Goal: Task Accomplishment & Management: Use online tool/utility

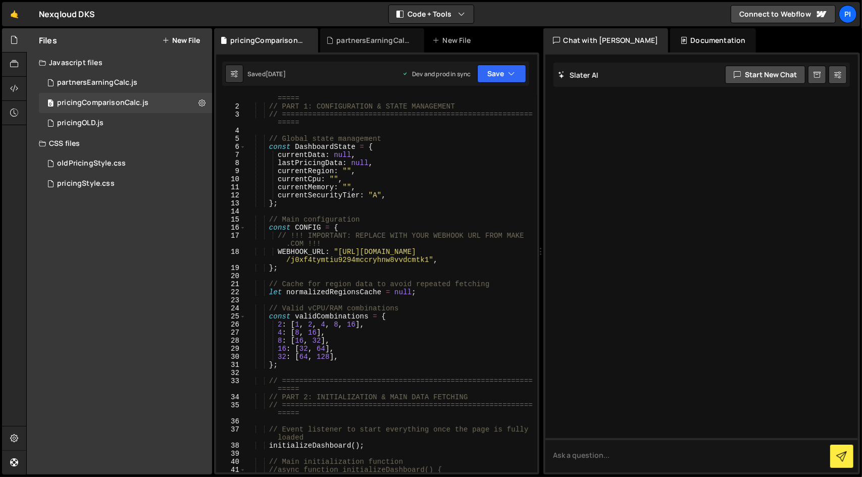
scroll to position [8, 0]
click at [155, 81] on div "0 partnersEarningCalc.js 0" at bounding box center [125, 83] width 173 height 20
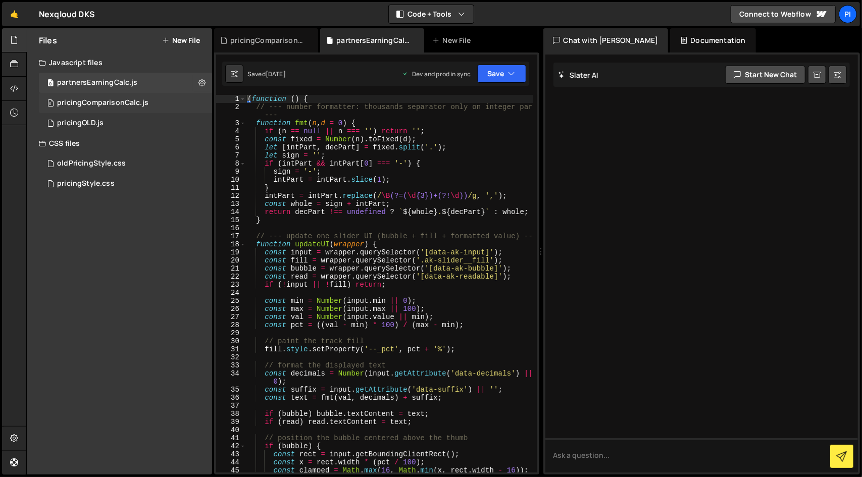
click at [146, 102] on div "0 pricingComparisonCalc.js 0" at bounding box center [125, 103] width 173 height 20
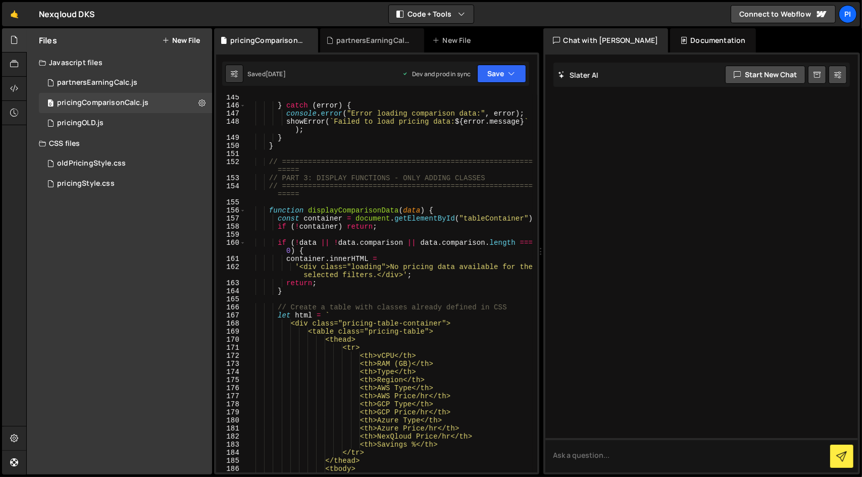
scroll to position [1345, 0]
click at [270, 212] on div "} catch ( error ) { console . error ( "Error loading comparison data:" , error …" at bounding box center [389, 289] width 288 height 394
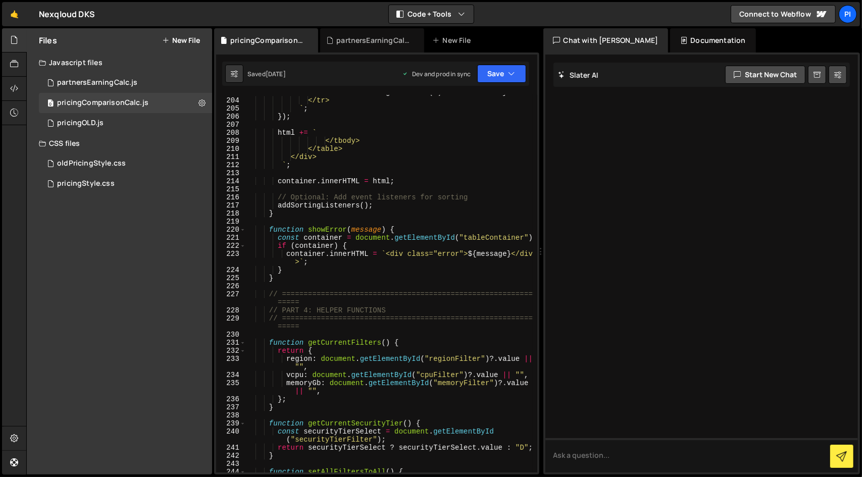
scroll to position [1953, 0]
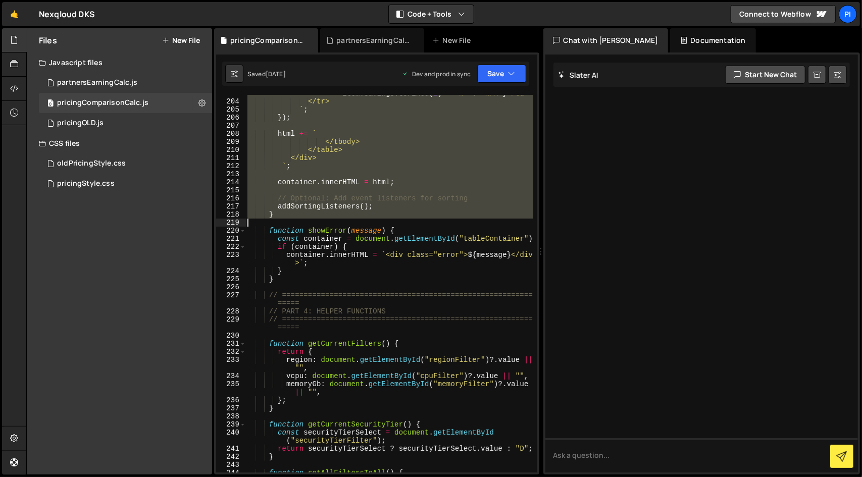
click at [317, 220] on div "<td class="savings-percentage"> ${ item . savings ? item . savings . toFixed ( …" at bounding box center [389, 282] width 288 height 402
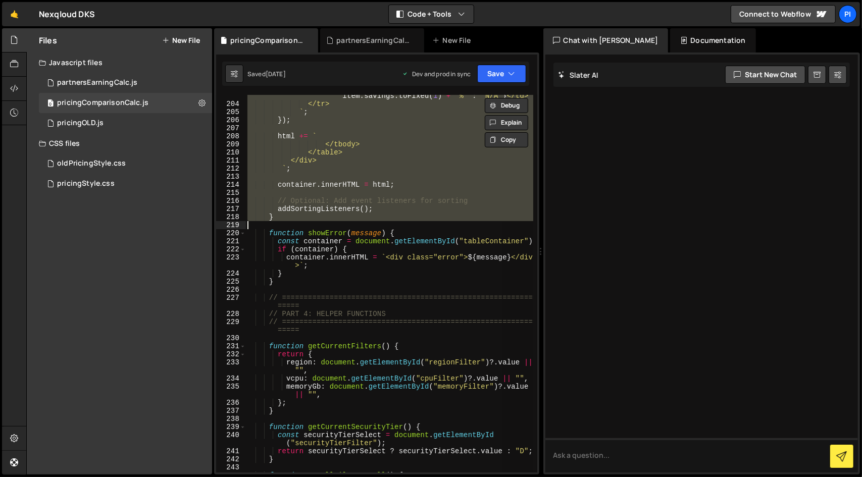
click at [297, 218] on div "<td class="savings-percentage"> ${ item . savings ? item . savings . toFixed ( …" at bounding box center [388, 284] width 287 height 378
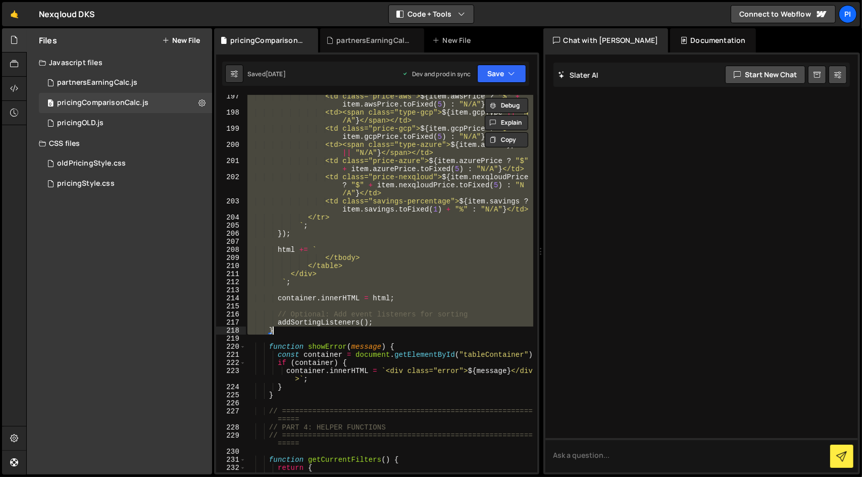
scroll to position [1837, 0]
paste textarea
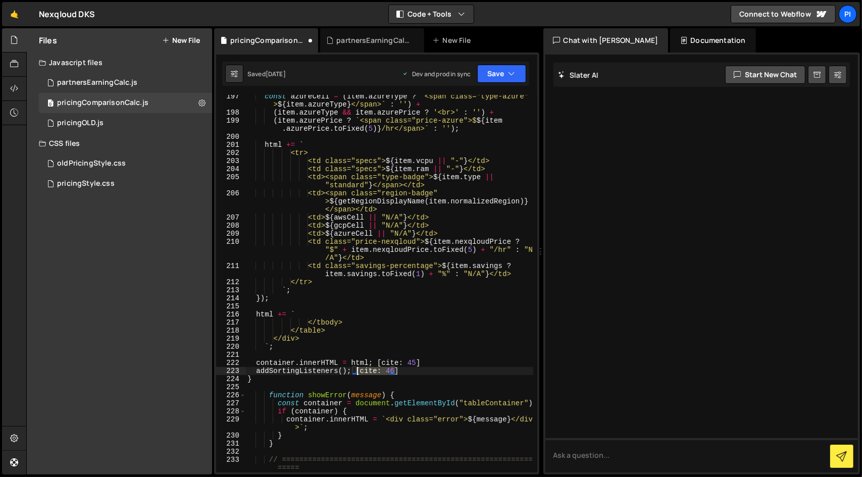
drag, startPoint x: 418, startPoint y: 369, endPoint x: 355, endPoint y: 372, distance: 63.2
click at [355, 372] on div "const azureCell = ( item . azureType ? ` <span class="type-azure" > ${ item . a…" at bounding box center [389, 293] width 288 height 402
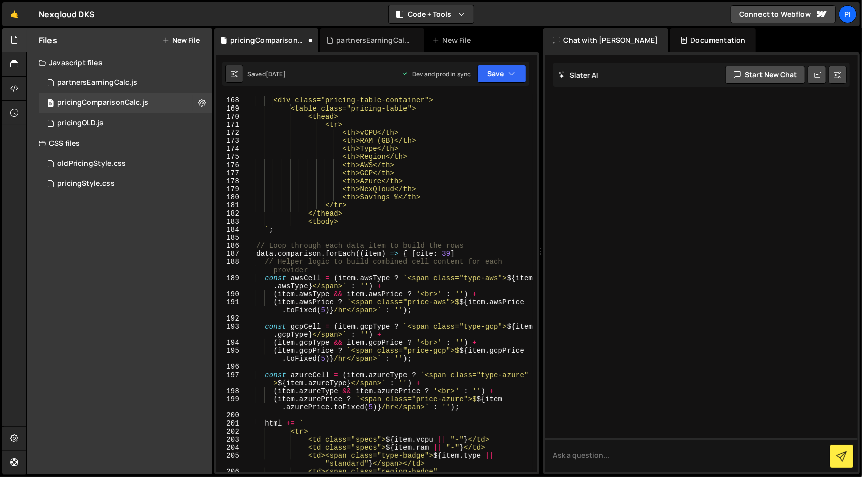
scroll to position [1558, 0]
click at [470, 256] on div "let html = ` <div class="pricing-table-container"> <table class="pricing-table"…" at bounding box center [389, 294] width 288 height 410
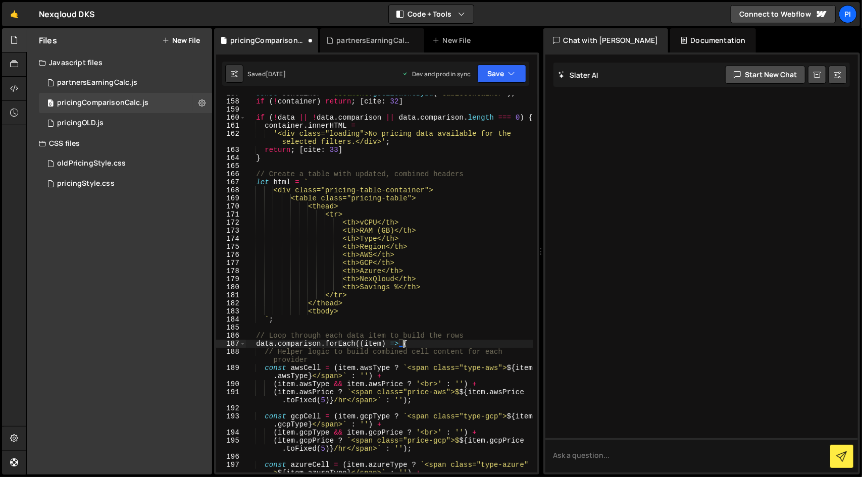
scroll to position [1414, 0]
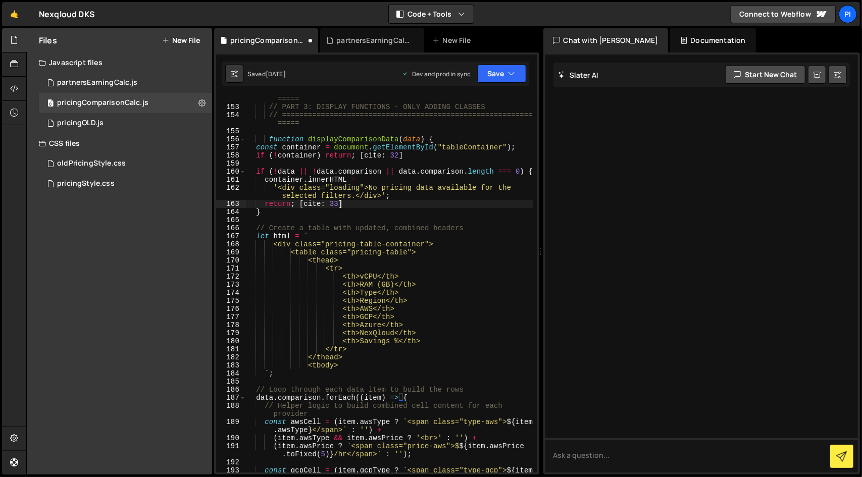
click at [362, 201] on div "// =========================================================== ===== // PART 3:…" at bounding box center [389, 292] width 288 height 410
click at [413, 156] on div "// =========================================================== ===== // PART 3:…" at bounding box center [389, 292] width 288 height 410
type textarea "if (!container) return;"
click at [505, 78] on button "Save" at bounding box center [501, 74] width 49 height 18
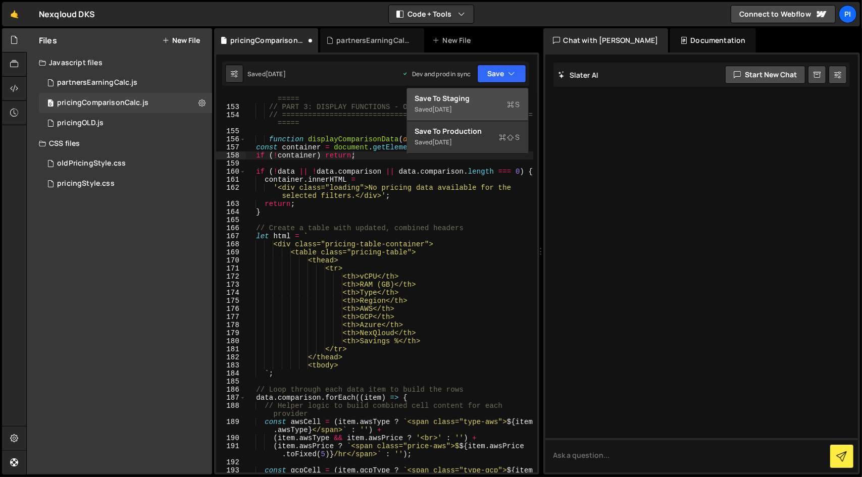
click at [476, 94] on div "Save to Staging S" at bounding box center [467, 98] width 105 height 10
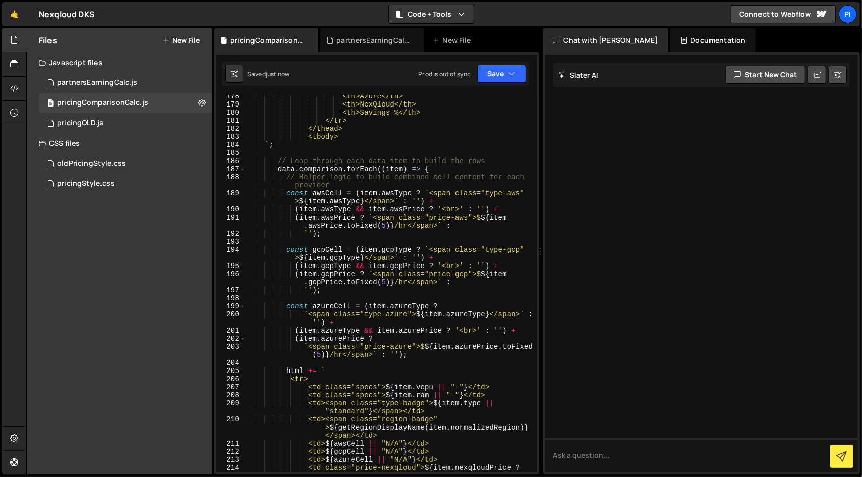
scroll to position [1679, 0]
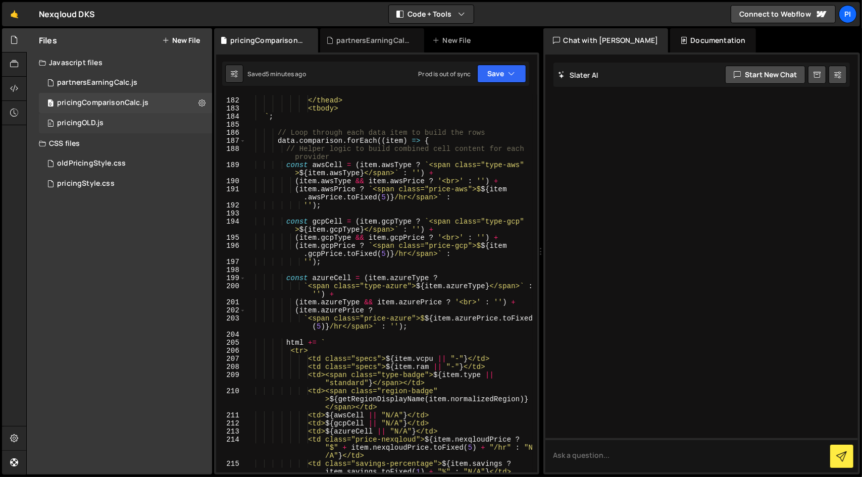
click at [144, 121] on div "0 pricingOLD.js 0" at bounding box center [125, 123] width 173 height 20
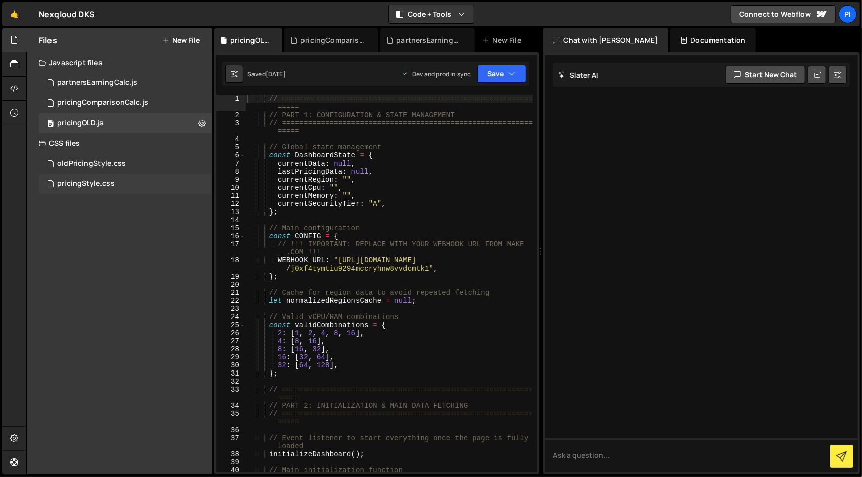
click at [131, 181] on div "pricingStyle.css 0" at bounding box center [125, 184] width 173 height 20
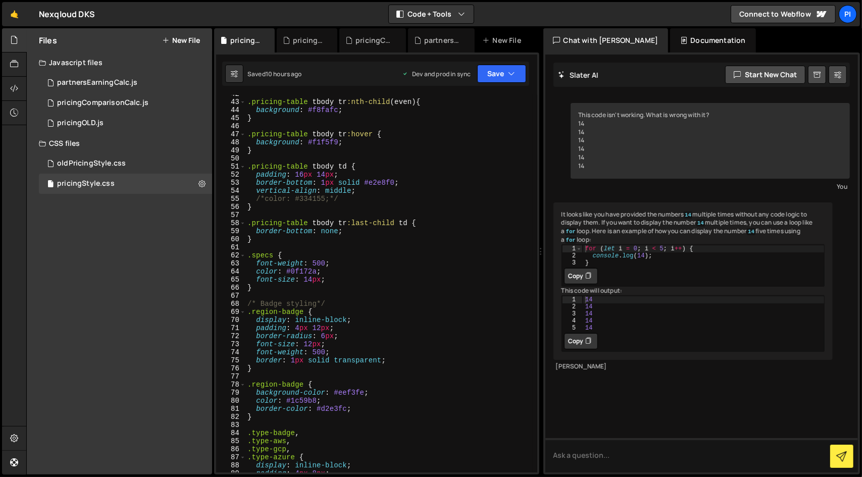
scroll to position [331, 0]
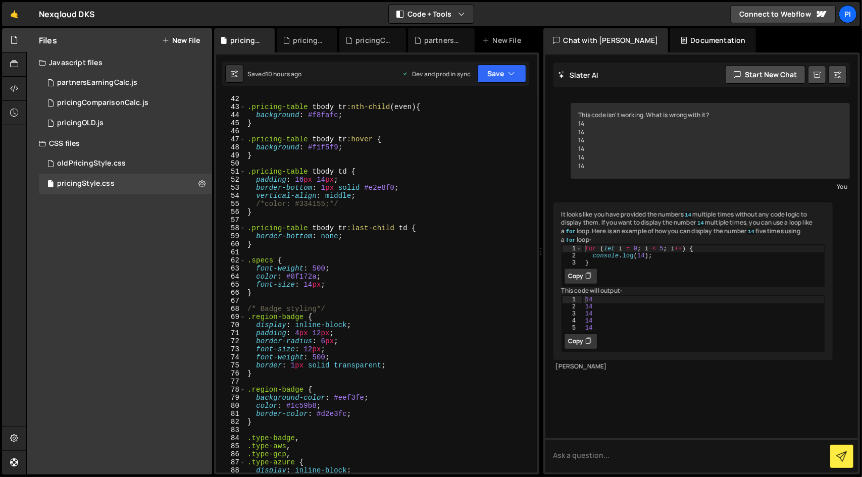
type textarea "vertical-align: middle;"
click at [375, 200] on div ".pricing-table tbody tr :nth-child ( even ) { background : #f8fafc ; } .pricing…" at bounding box center [389, 292] width 288 height 394
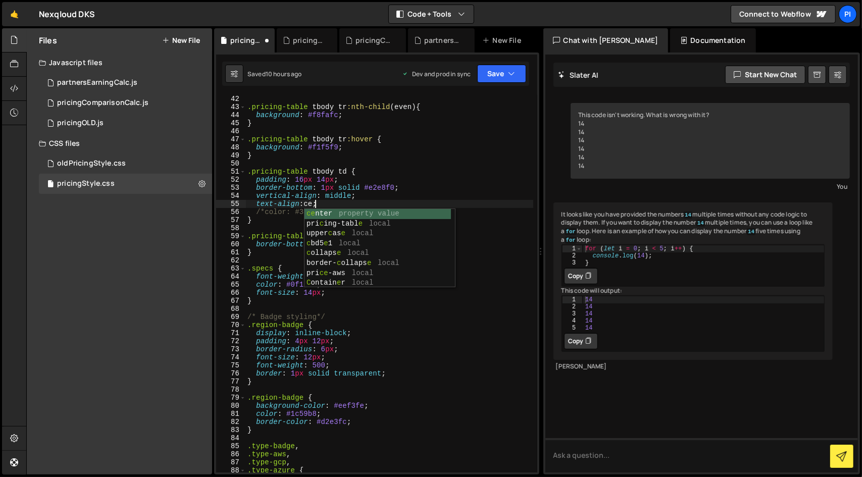
scroll to position [0, 4]
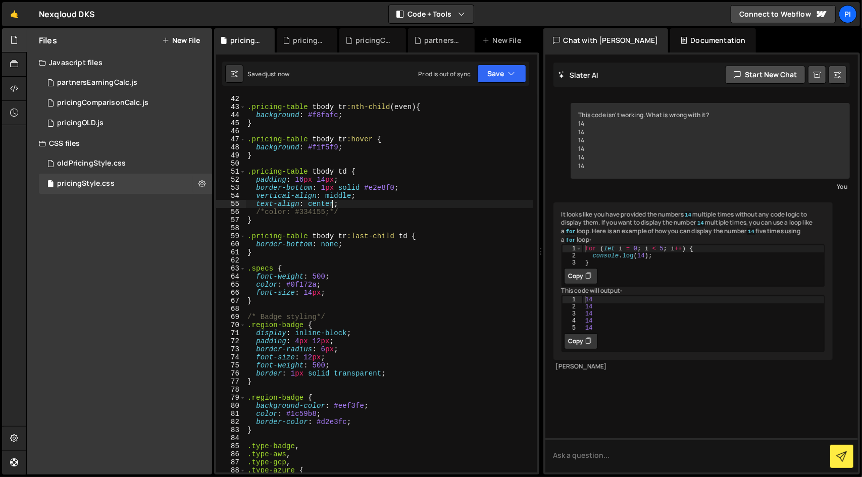
type textarea "text-align: center;"
click at [146, 104] on div "0 pricingComparisonCalc.js 0" at bounding box center [125, 103] width 173 height 20
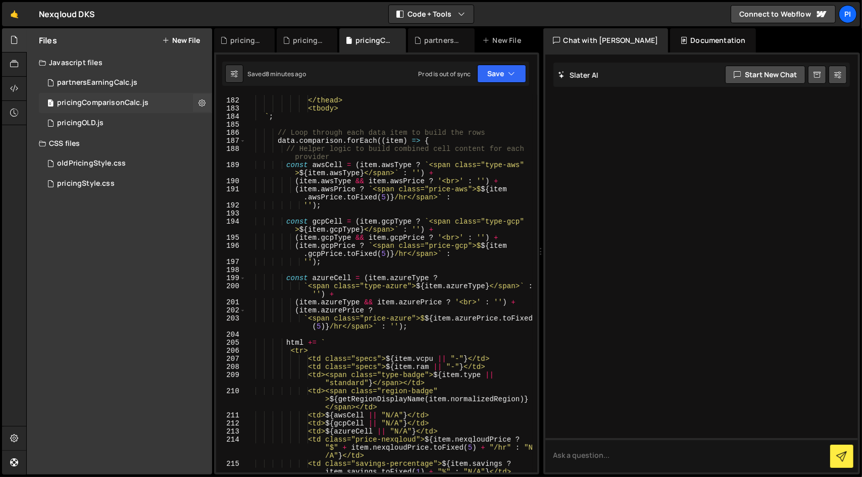
click at [153, 111] on div "0 pricingComparisonCalc.js 0" at bounding box center [125, 103] width 173 height 20
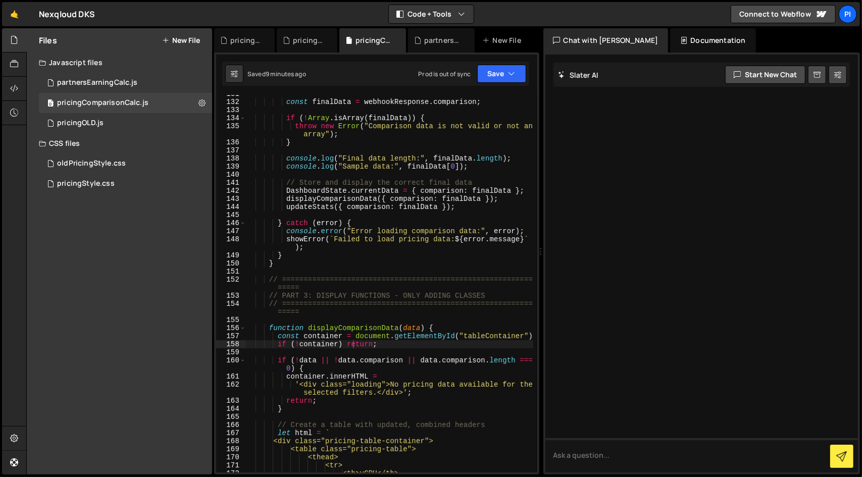
scroll to position [1226, 0]
click at [269, 324] on div "const finalData = webhookResponse . comparison ; if ( ! [GEOGRAPHIC_DATA] . isA…" at bounding box center [389, 286] width 288 height 394
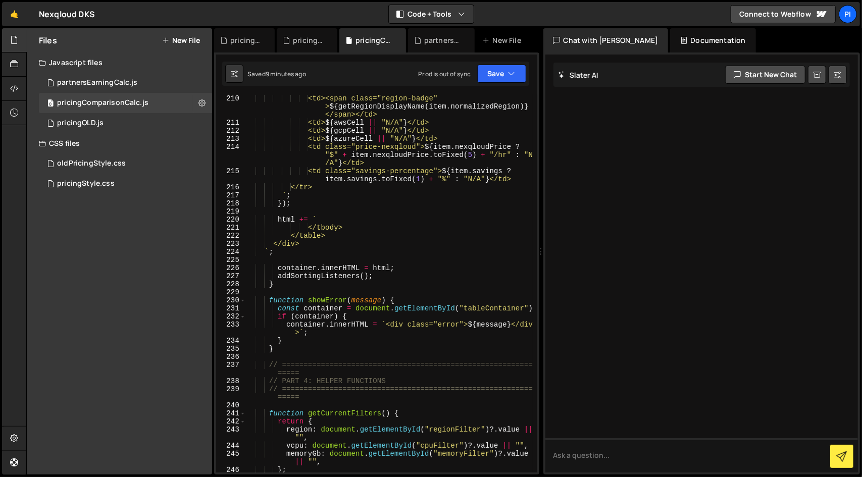
scroll to position [1972, 0]
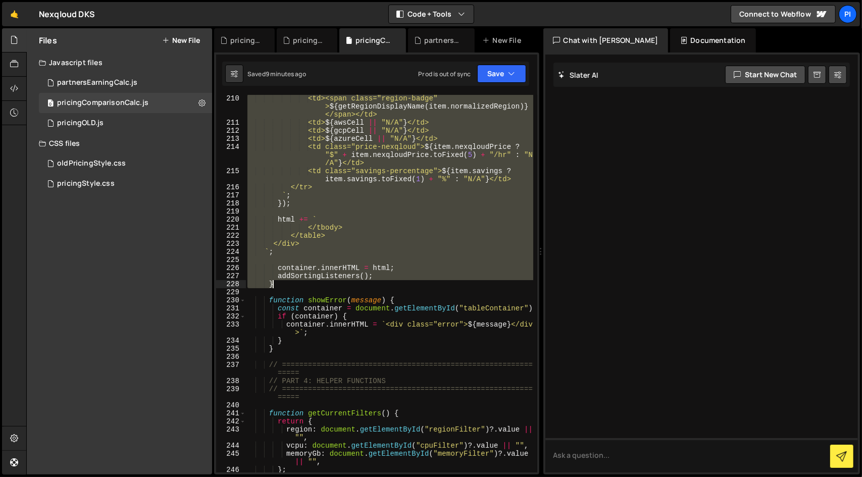
click at [283, 282] on div "<td><span class="region-badge" > ${ getRegionDisplayName ( item . normalizedReg…" at bounding box center [389, 299] width 288 height 410
paste textarea
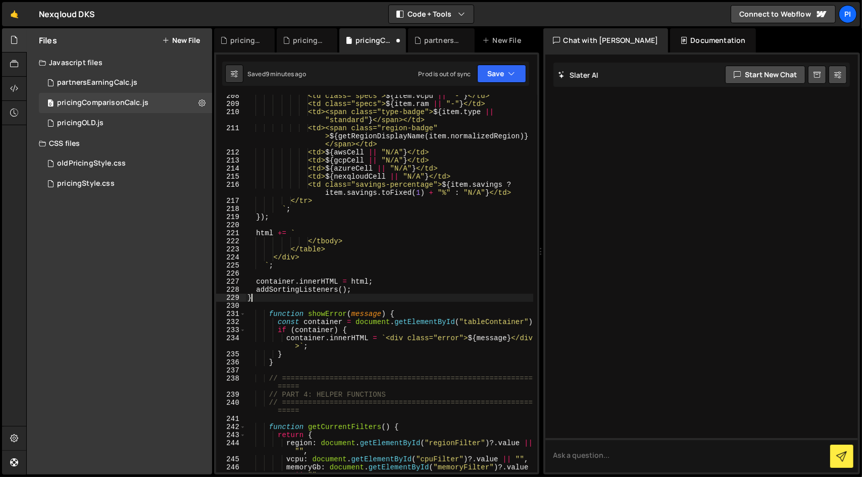
scroll to position [1956, 0]
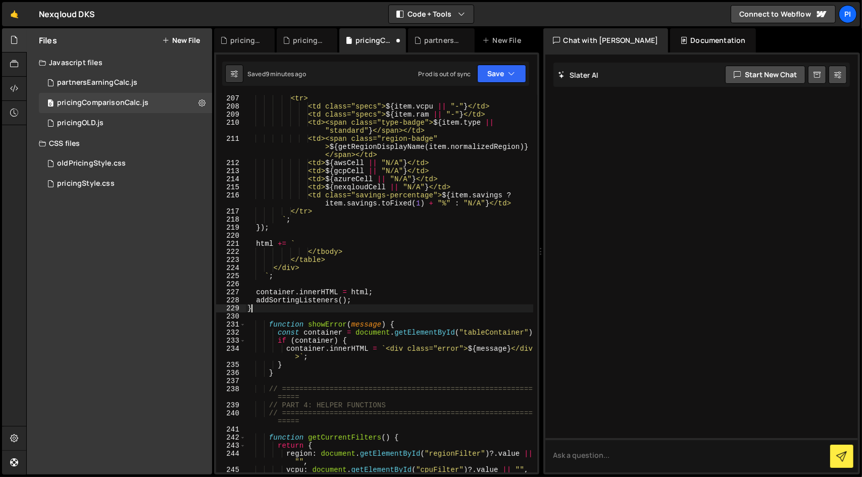
click at [512, 84] on div "Saved 9 minutes ago Prod is out of sync Upgrade to Edit Save Save to Staging S …" at bounding box center [375, 74] width 307 height 24
click at [501, 79] on button "Save" at bounding box center [501, 74] width 49 height 18
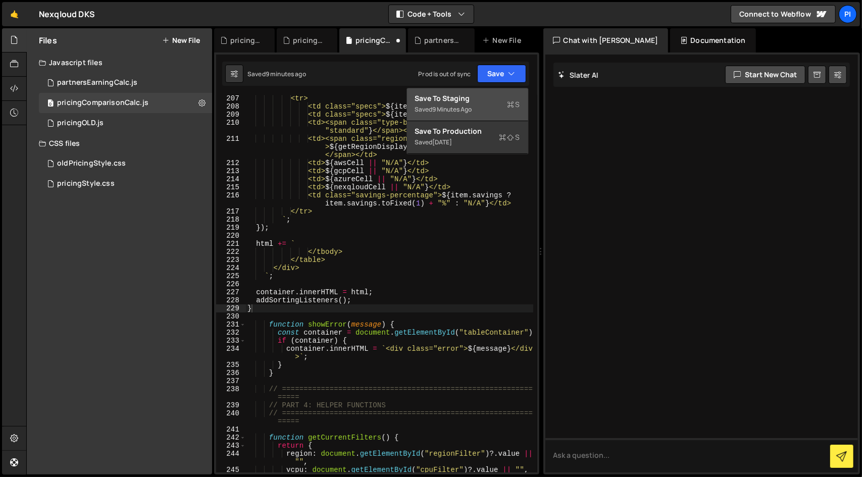
click at [474, 99] on div "Save to Staging S" at bounding box center [467, 98] width 105 height 10
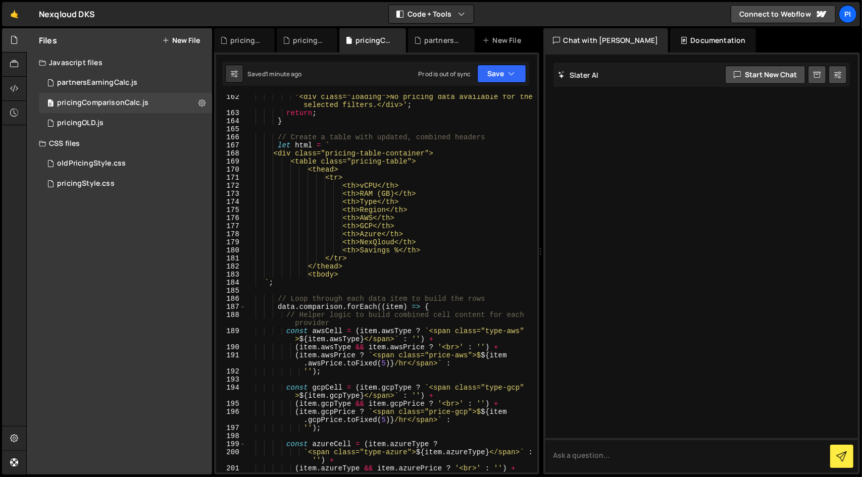
scroll to position [1512, 0]
drag, startPoint x: 452, startPoint y: 206, endPoint x: 469, endPoint y: 191, distance: 22.2
click at [469, 191] on div "'<div class="loading">No pricing data available for the selected filters.</div>…" at bounding box center [389, 295] width 288 height 402
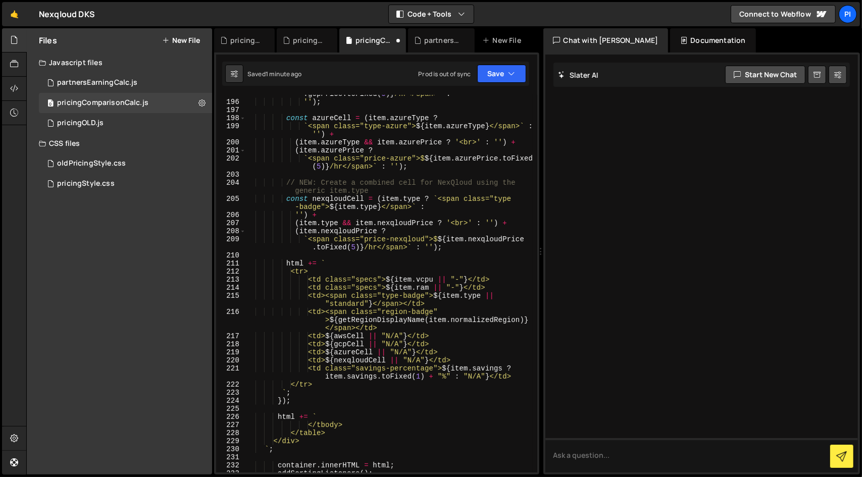
scroll to position [1832, 0]
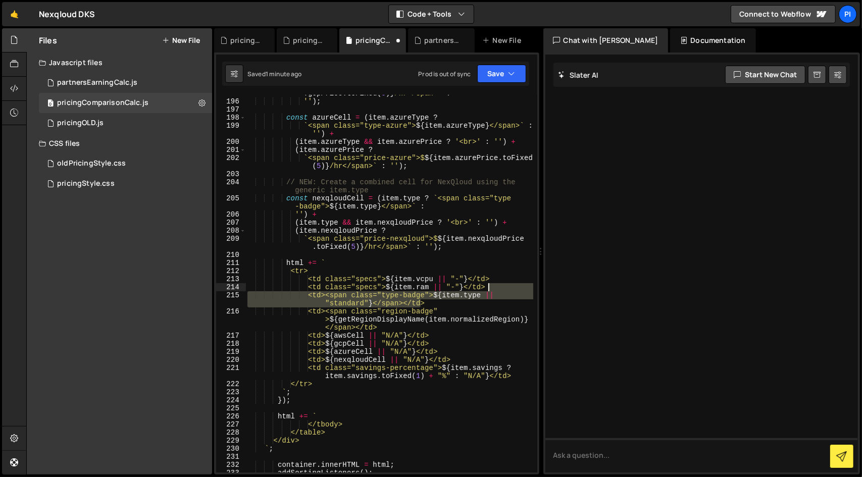
drag, startPoint x: 484, startPoint y: 302, endPoint x: 510, endPoint y: 290, distance: 28.3
click at [510, 290] on div "( item . gcpPrice ? ` <span class="price-gcp">$ ${ item . gcpPrice . toFixed ( …" at bounding box center [389, 282] width 288 height 402
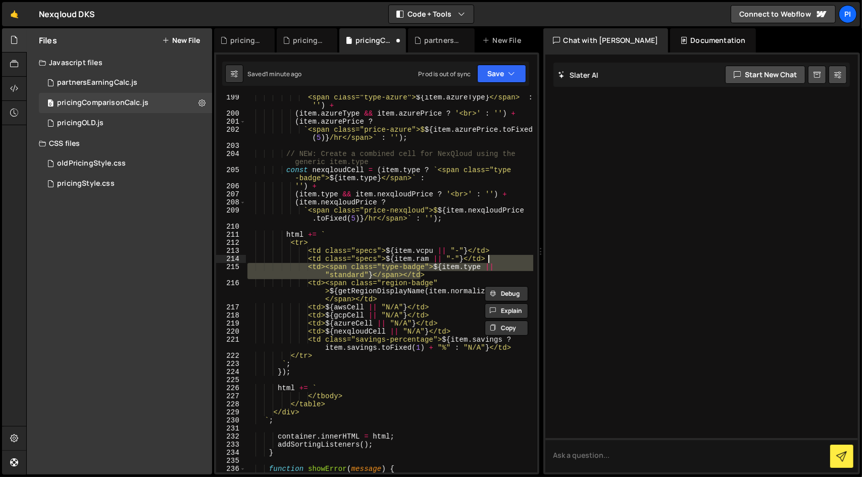
scroll to position [1863, 0]
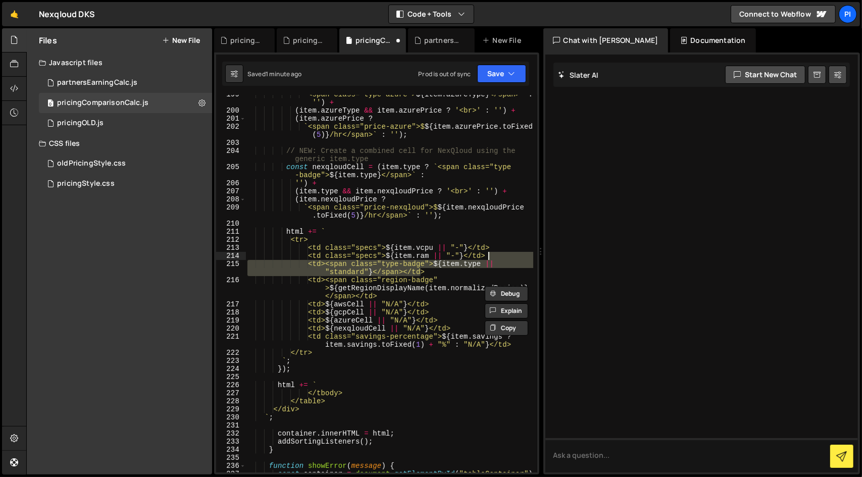
type textarea "<td class="specs">${item.ram || "-"}</td>"
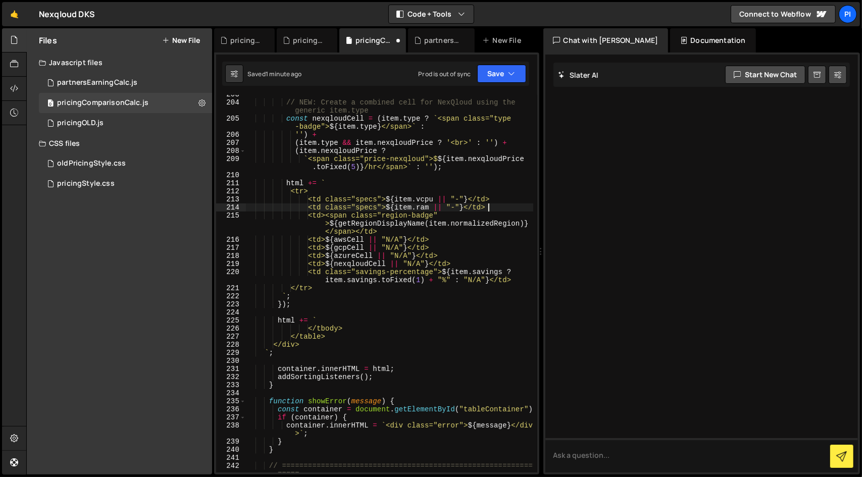
scroll to position [1918, 0]
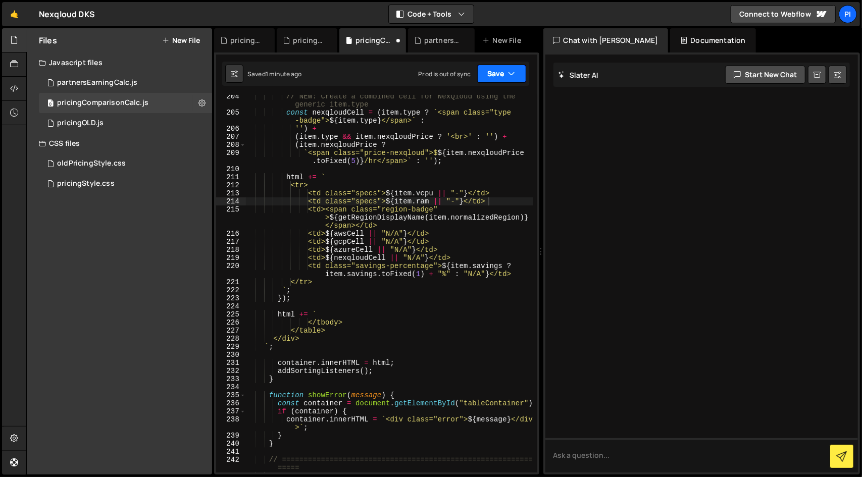
click at [511, 78] on icon "button" at bounding box center [512, 74] width 7 height 10
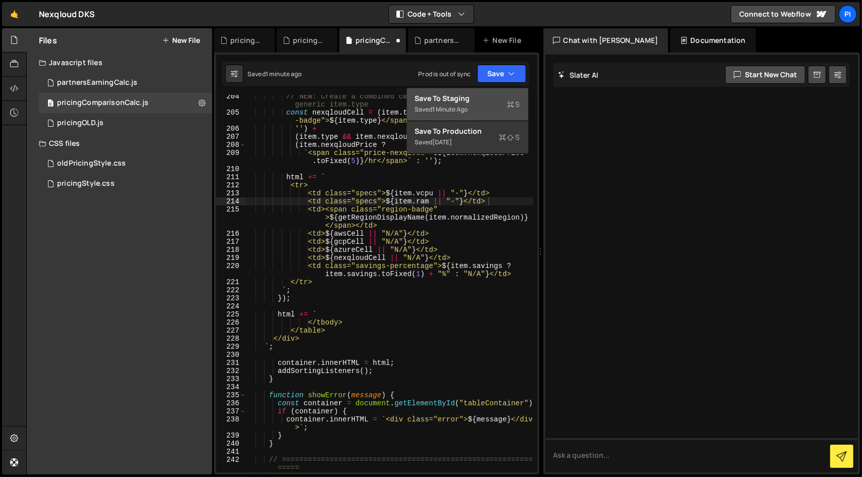
click at [502, 97] on div "Save to Staging S" at bounding box center [467, 98] width 105 height 10
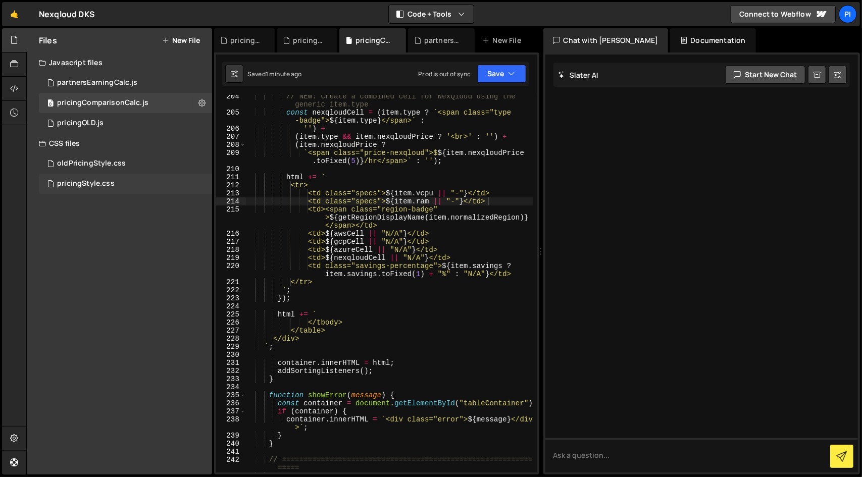
click at [112, 180] on div "pricingStyle.css" at bounding box center [86, 183] width 58 height 9
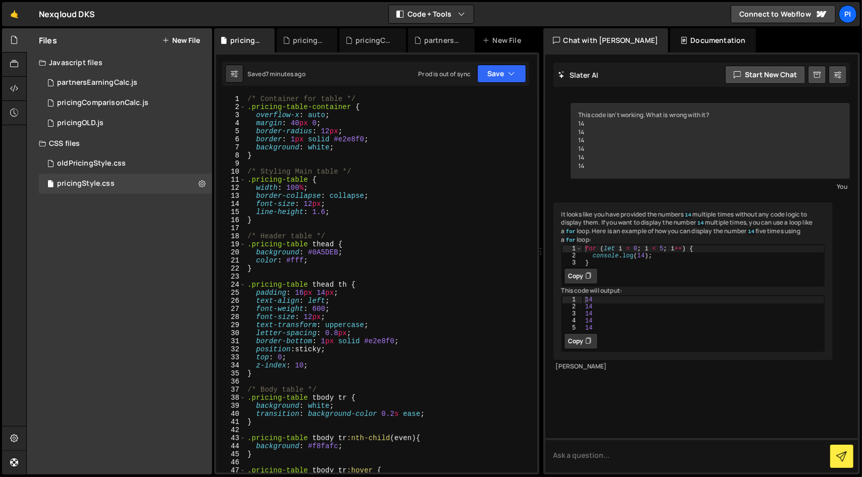
scroll to position [0, 0]
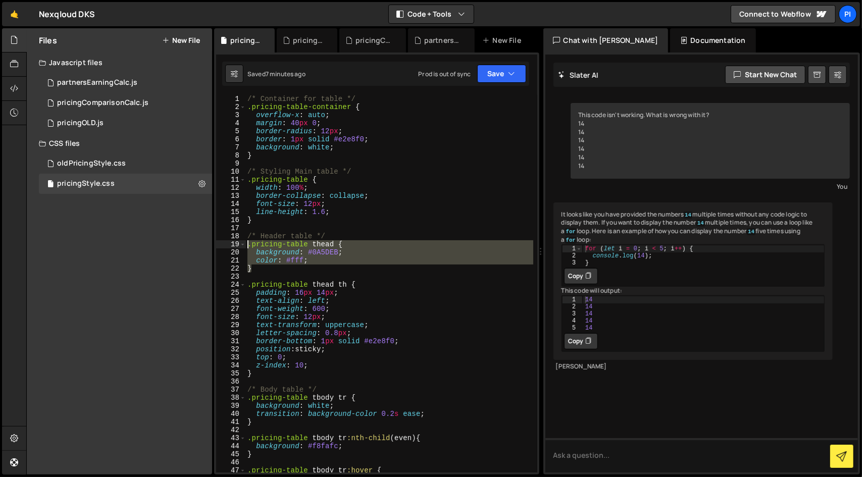
drag, startPoint x: 275, startPoint y: 268, endPoint x: 249, endPoint y: 248, distance: 32.7
click at [249, 248] on div "/* Container for table */ .pricing-table-container { overflow-x : auto ; margin…" at bounding box center [389, 292] width 288 height 394
click at [322, 272] on div "/* Container for table */ .pricing-table-container { overflow-x : auto ; margin…" at bounding box center [388, 284] width 287 height 378
type textarea "}"
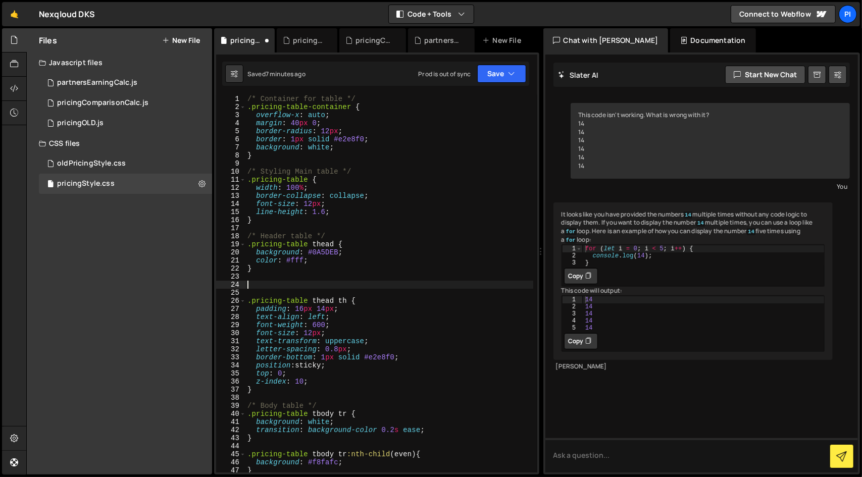
paste textarea "}"
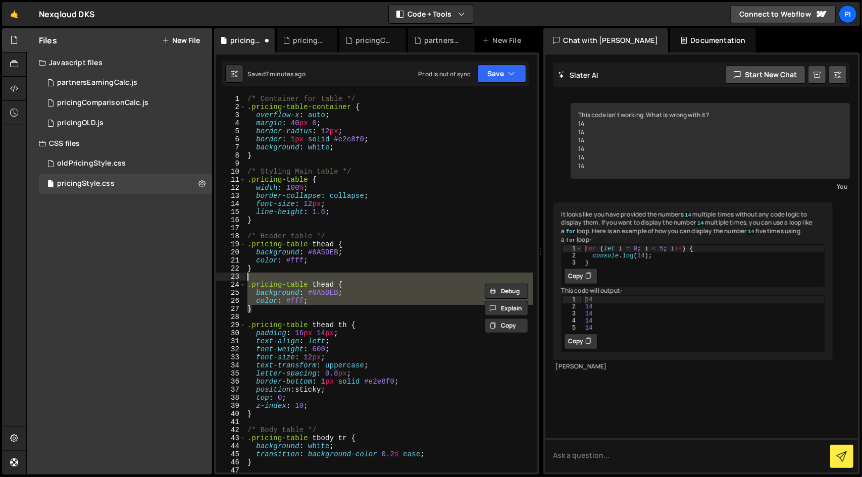
type textarea ".pricing-table thead {"
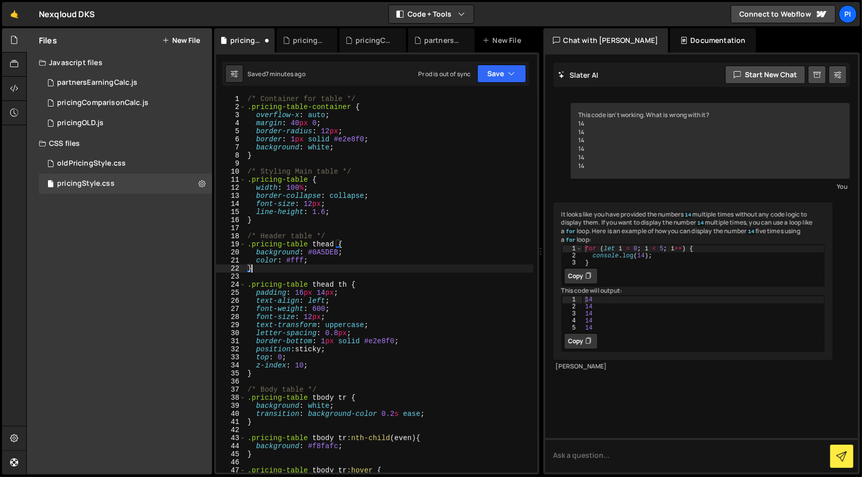
type textarea "color: #fff;"
click at [319, 302] on div "/* Container for table */ .pricing-table-container { overflow-x : auto ; margin…" at bounding box center [389, 292] width 288 height 394
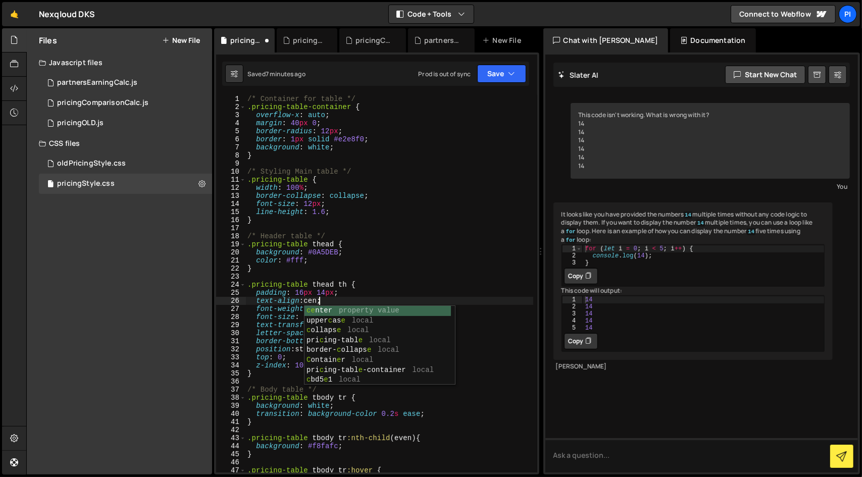
scroll to position [0, 5]
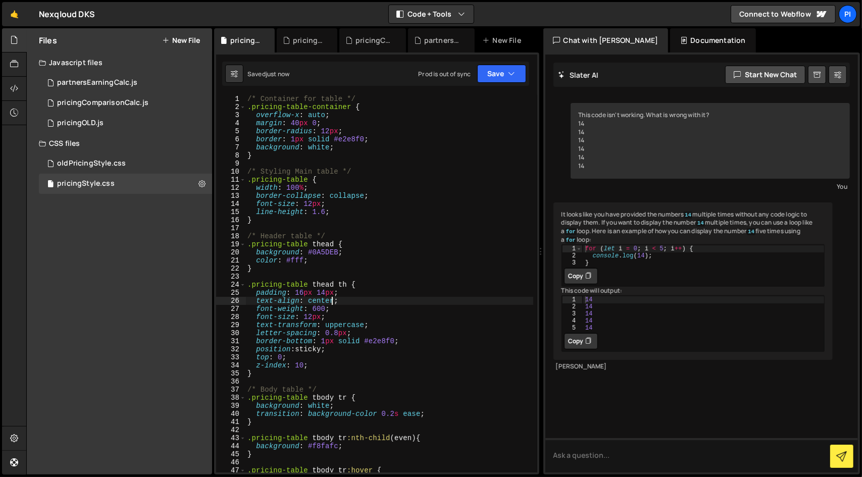
type textarea "text-align: center;"
click at [512, 70] on icon "button" at bounding box center [512, 74] width 7 height 10
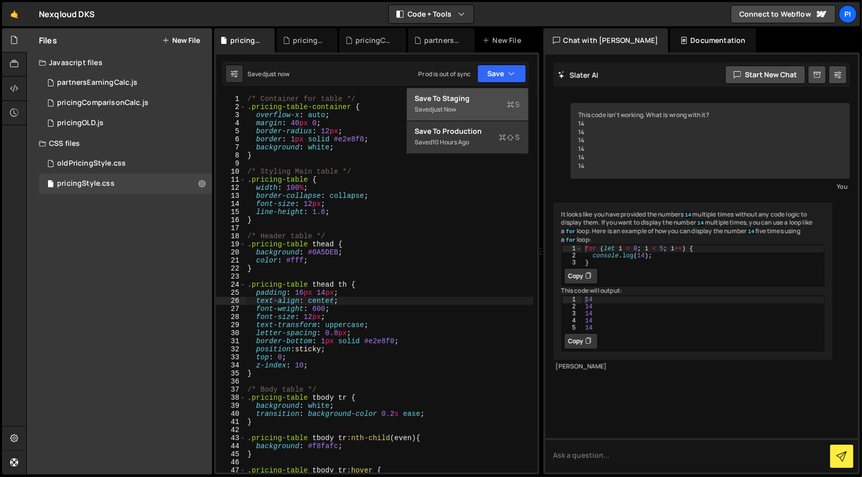
click at [468, 97] on div "Save to Staging S" at bounding box center [467, 98] width 105 height 10
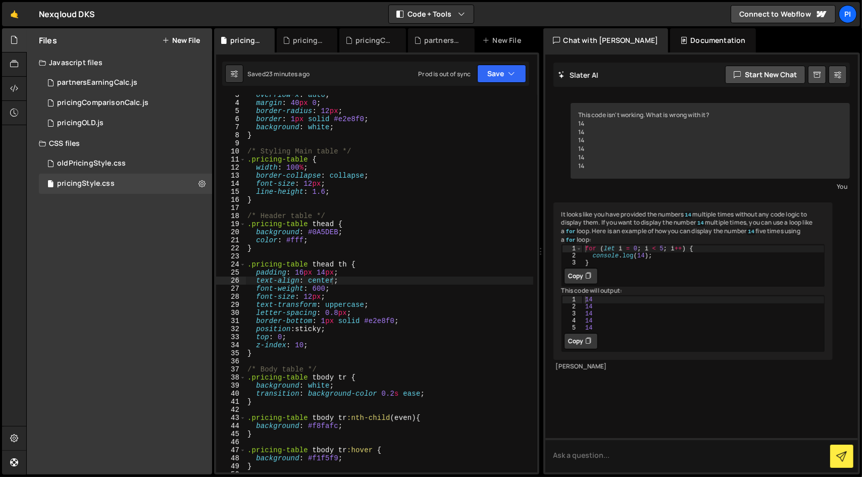
scroll to position [0, 0]
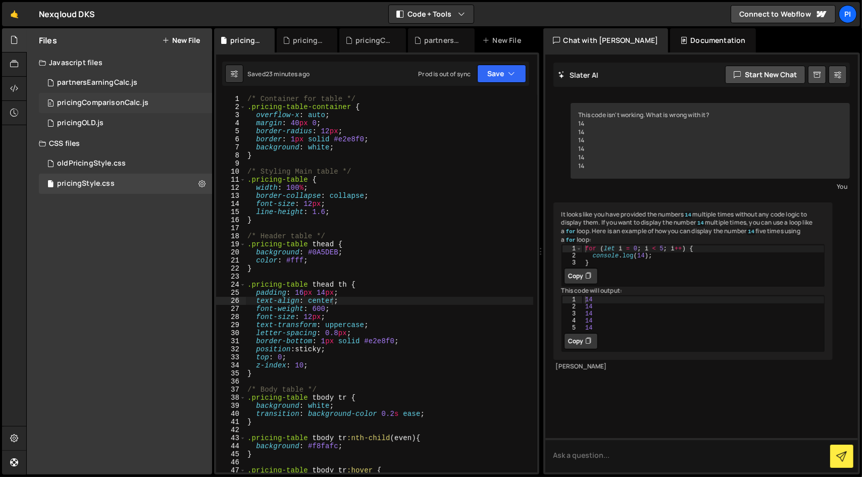
click at [136, 94] on div "0 pricingComparisonCalc.js 0" at bounding box center [125, 103] width 173 height 20
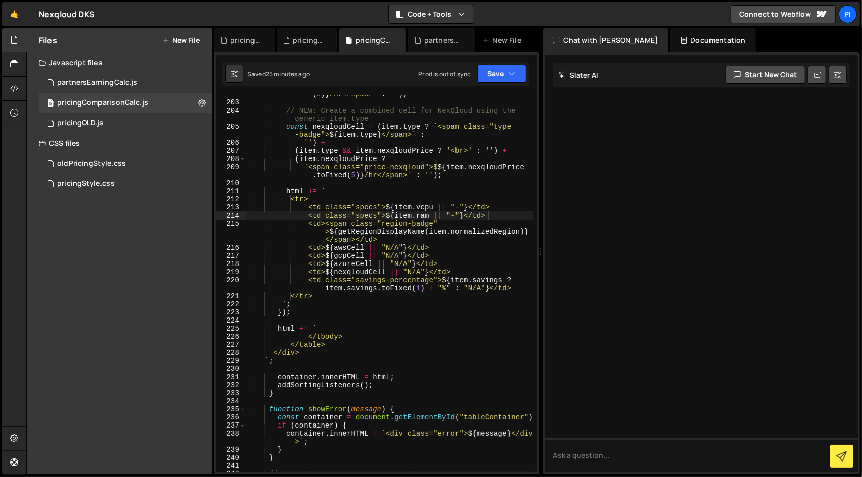
scroll to position [1902, 0]
type textarea "<td>${nexqloudCell || "N/A"}</td>"
click at [478, 274] on div "` <span class="price-azure">$ ${ item . azurePrice . toFixed ( 5 ) } /hr</span>…" at bounding box center [389, 289] width 288 height 410
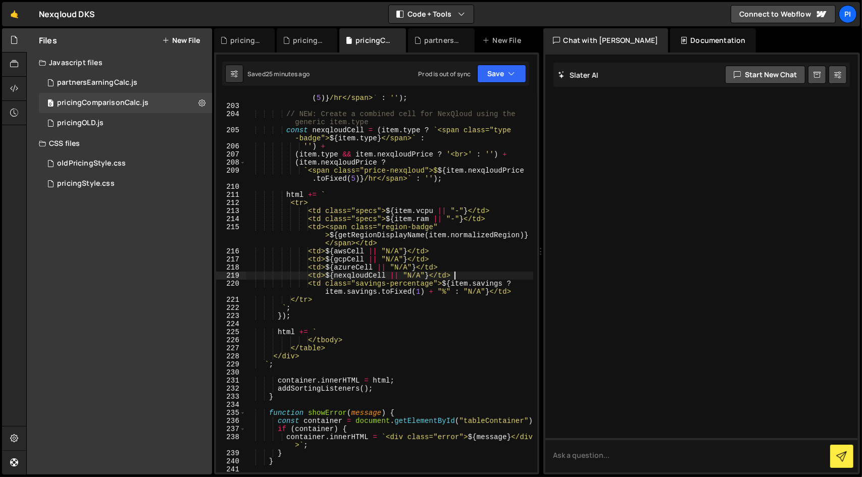
scroll to position [1899, 0]
click at [315, 278] on div "` <span class="price-azure">$ ${ item . azurePrice . toFixed ( 5 ) } /hr</span>…" at bounding box center [389, 292] width 288 height 410
click at [456, 270] on div "` <span class="price-azure">$ ${ item . azurePrice . toFixed ( 5 ) } /hr</span>…" at bounding box center [389, 292] width 288 height 410
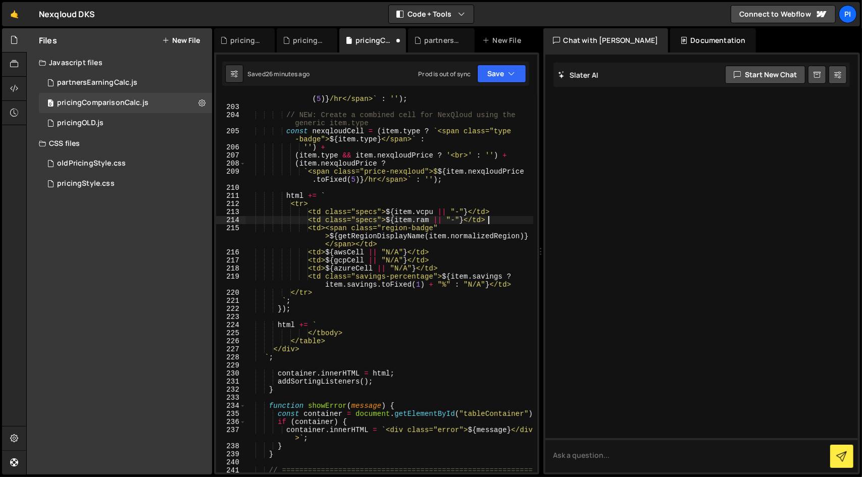
click at [505, 220] on div "` <span class="price-azure">$ ${ item . azurePrice . toFixed ( 5 ) } /hr</span>…" at bounding box center [389, 292] width 288 height 410
type textarea "<td class="specs">${item.ram || "-"}</td>"
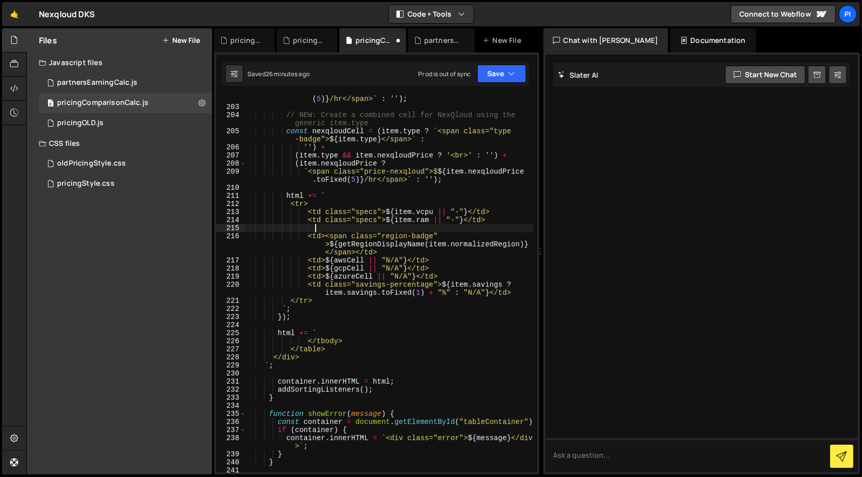
scroll to position [0, 4]
paste textarea "<td>${nexqloudCell || "N/A"}</td>"
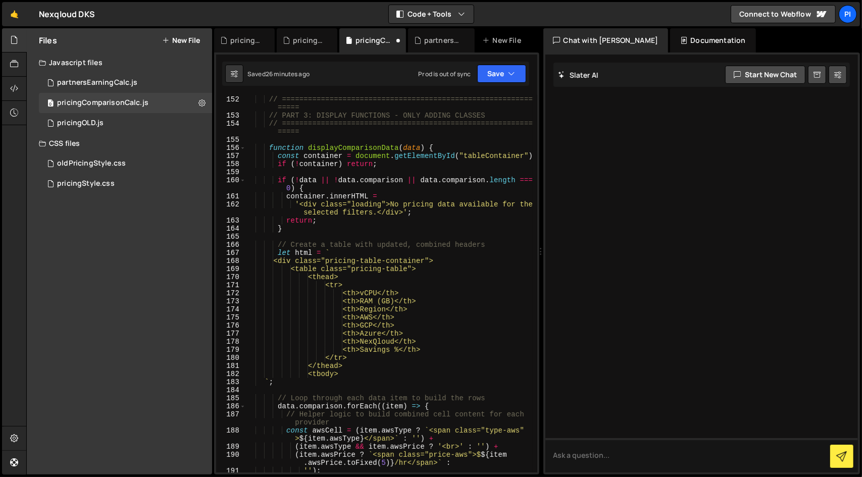
scroll to position [1404, 0]
drag, startPoint x: 430, startPoint y: 345, endPoint x: 351, endPoint y: 344, distance: 79.8
click at [351, 344] on div "// =========================================================== ===== // PART 3:…" at bounding box center [389, 286] width 288 height 394
type textarea "<th>NexQloud</th>"
click at [419, 335] on div "// =========================================================== ===== // PART 3:…" at bounding box center [389, 286] width 288 height 394
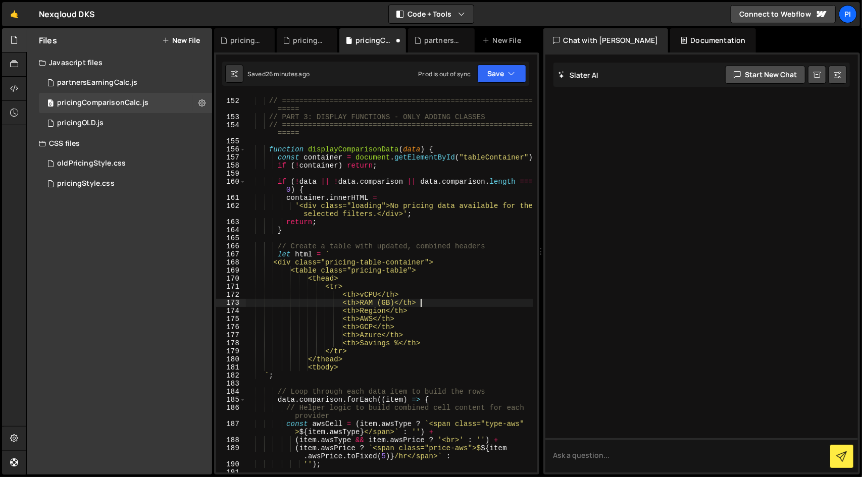
click at [441, 304] on div "// =========================================================== ===== // PART 3:…" at bounding box center [389, 286] width 288 height 394
type textarea "<th>RAM (GB)</th>"
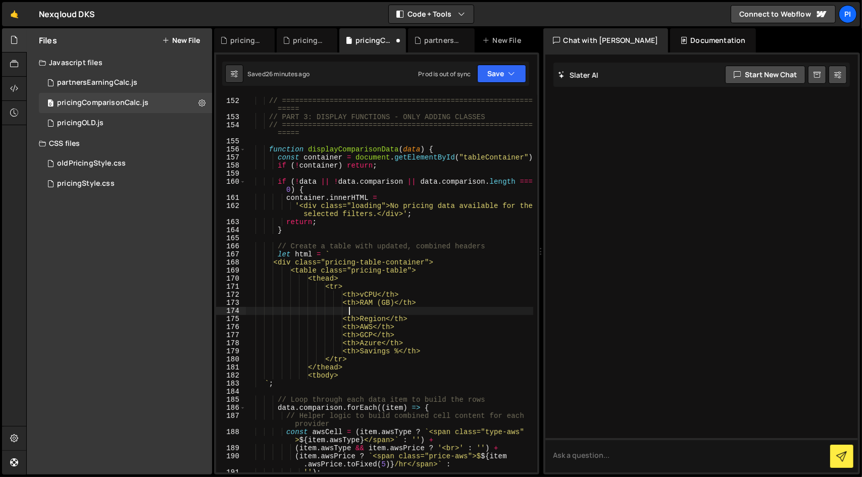
paste textarea "<th>NexQloud</th>"
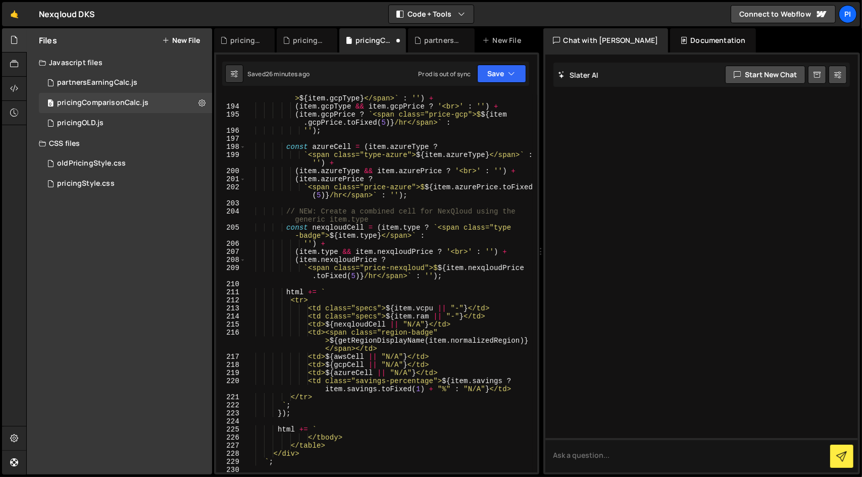
scroll to position [1817, 0]
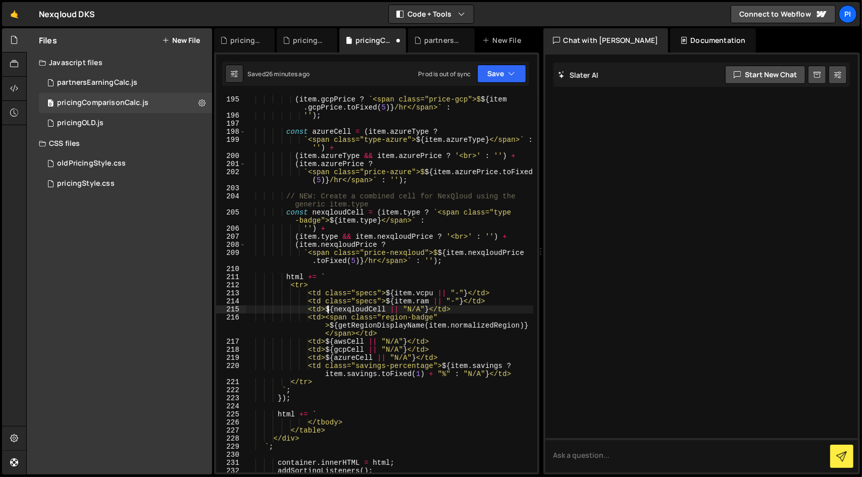
click at [328, 311] on div "( item . gcpType && item . gcpPrice ? '<br>' : '' ) + ( item . gcpPrice ? ` <sp…" at bounding box center [389, 284] width 288 height 394
type textarea "<td>${nexqloudCell || "N/A"}</td>"
click at [497, 75] on button "Save" at bounding box center [501, 74] width 49 height 18
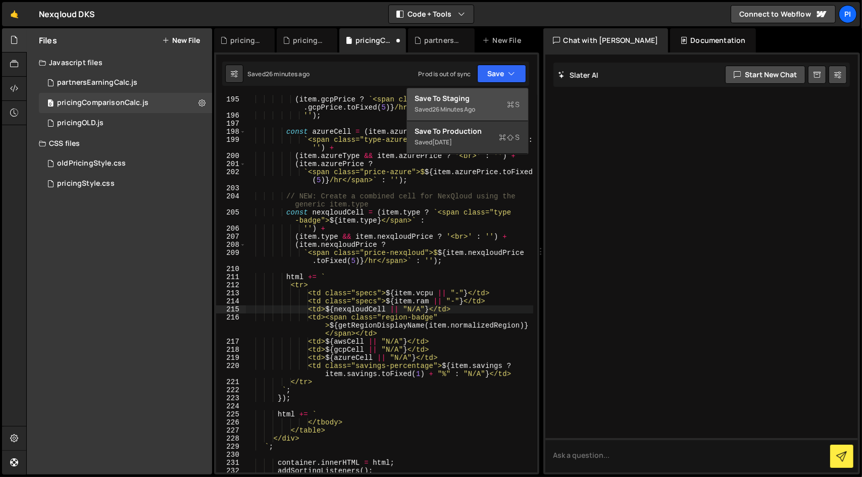
click at [470, 109] on div "26 minutes ago" at bounding box center [454, 109] width 43 height 9
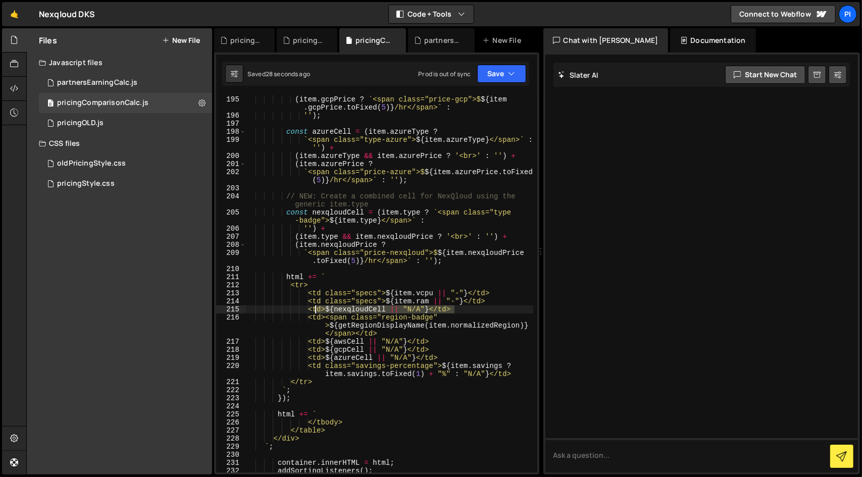
drag, startPoint x: 463, startPoint y: 312, endPoint x: 316, endPoint y: 312, distance: 146.5
click at [316, 312] on div "( item . gcpType && item . gcpPrice ? '<br>' : '' ) + ( item . gcpPrice ? ` <sp…" at bounding box center [389, 284] width 288 height 394
click at [500, 301] on div "( item . gcpType && item . gcpPrice ? '<br>' : '' ) + ( item . gcpPrice ? ` <sp…" at bounding box center [389, 284] width 288 height 394
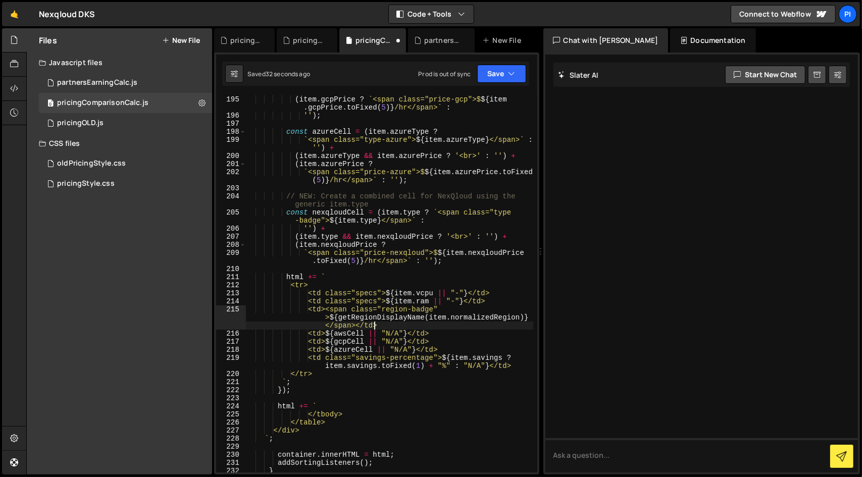
click at [437, 326] on div "( item . gcpType && item . gcpPrice ? '<br>' : '' ) + ( item . gcpPrice ? ` <sp…" at bounding box center [389, 284] width 288 height 394
type textarea "<td><span class="region-badge">${getRegionDisplayName(item.normalizedRegion)}</…"
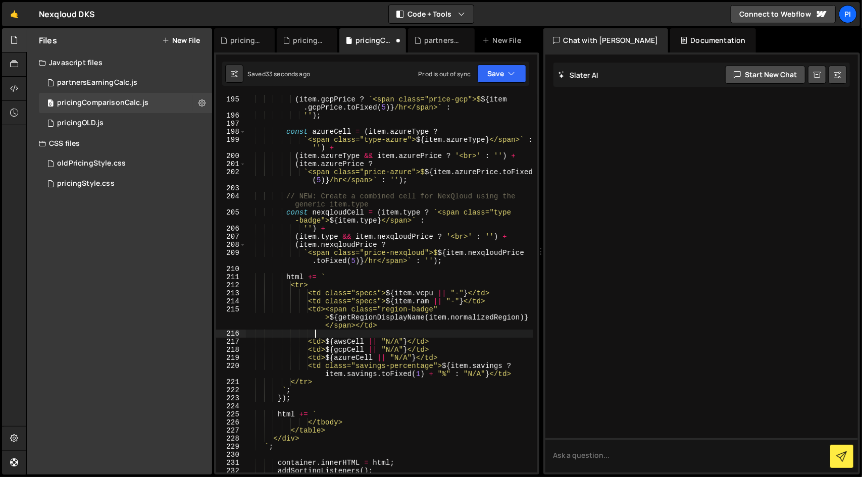
paste textarea "<td>${nexqloudCell || "N/A"}</td>"
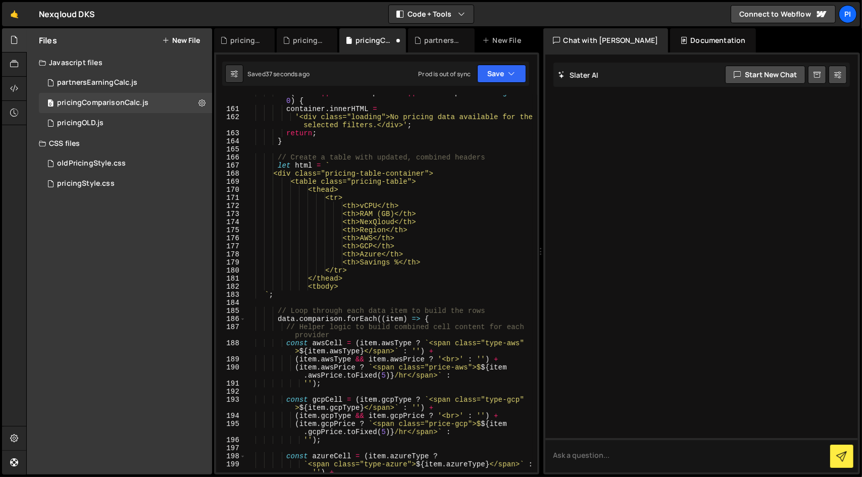
scroll to position [1488, 0]
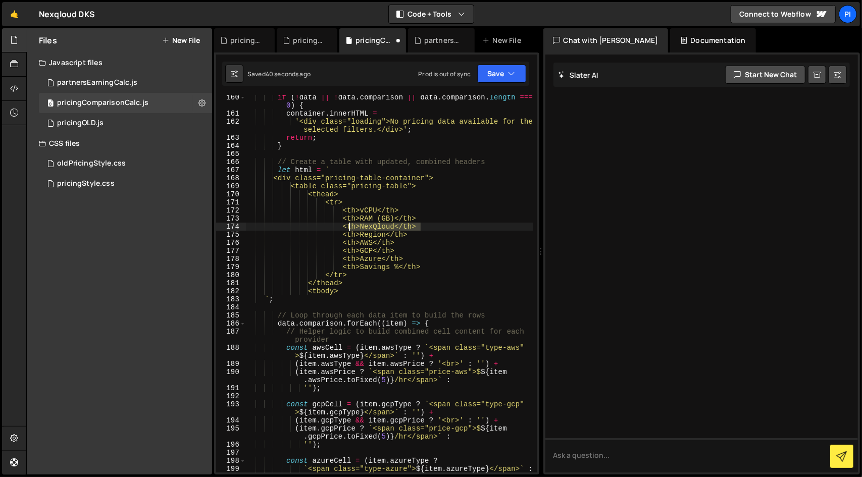
drag, startPoint x: 434, startPoint y: 226, endPoint x: 349, endPoint y: 228, distance: 85.9
click at [349, 228] on div "if ( ! data || ! data . comparison || data . comparison . length === 0 ) { cont…" at bounding box center [389, 298] width 288 height 410
type textarea "<th>NexQloud</th>"
click at [450, 222] on div "if ( ! data || ! data . comparison || data . comparison . length === 0 ) { cont…" at bounding box center [389, 298] width 288 height 410
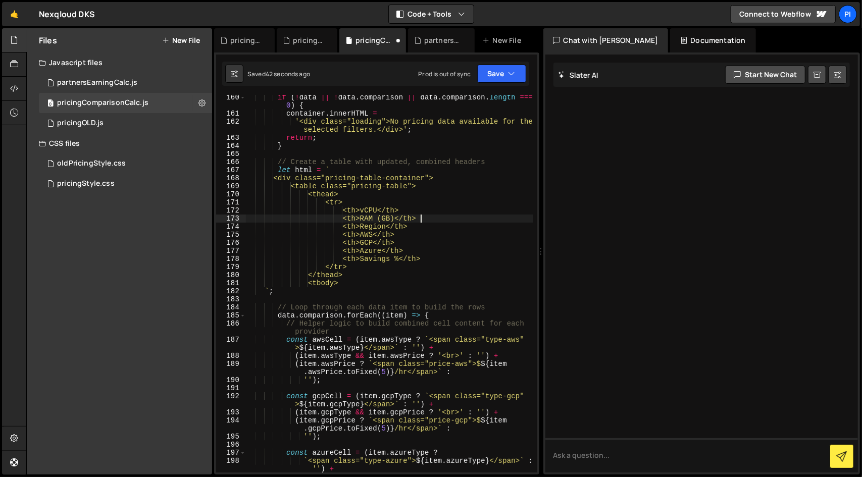
type textarea "<th>Region</th>"
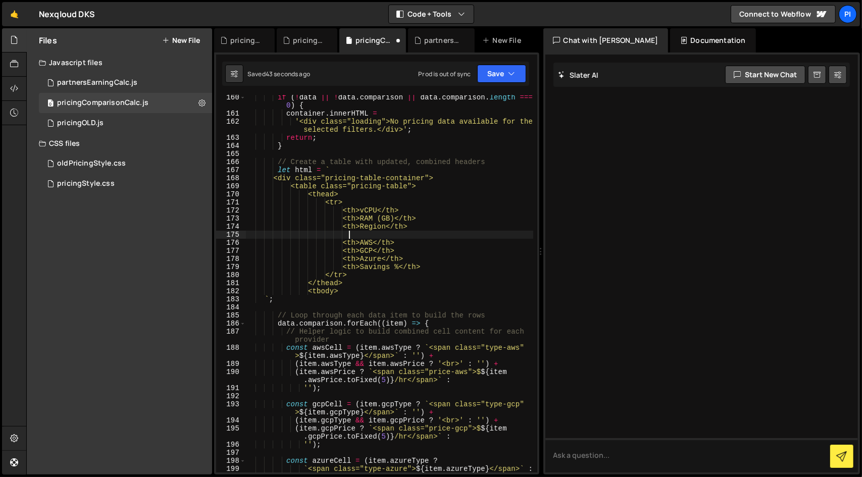
paste textarea "<th>NexQloud</th>"
type textarea "<th>NexQloud</th>"
click at [502, 72] on button "Save" at bounding box center [501, 74] width 49 height 18
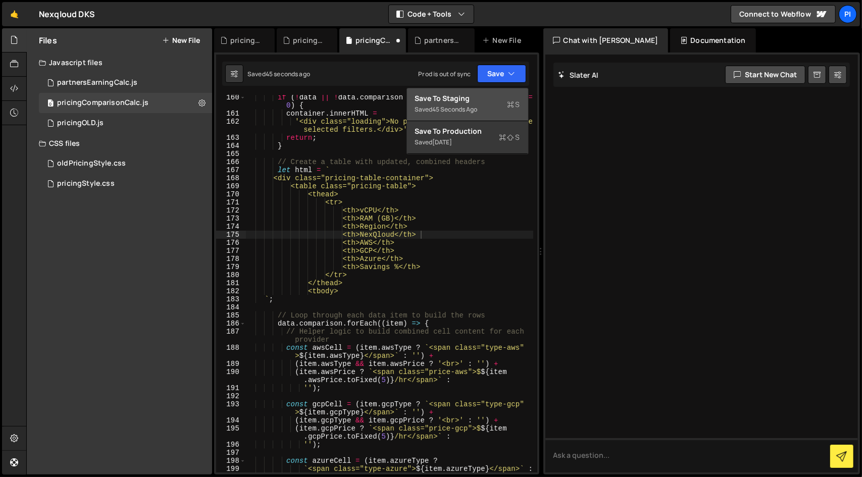
click at [472, 95] on div "Save to Staging S" at bounding box center [467, 98] width 105 height 10
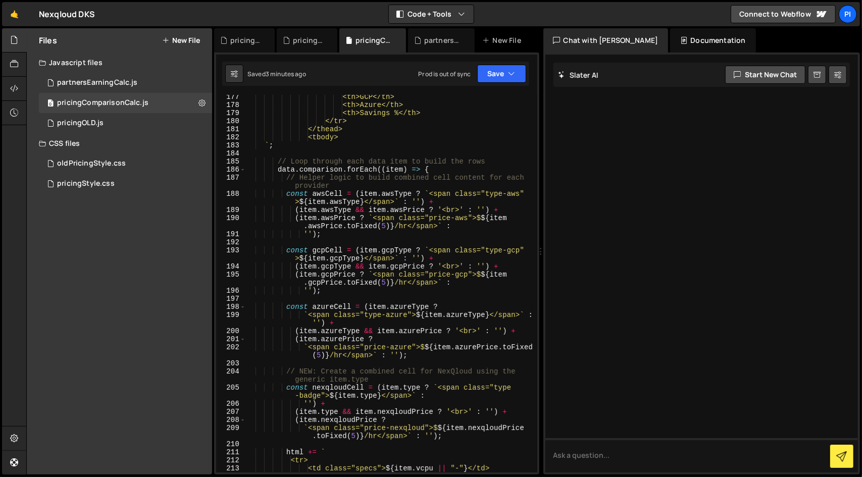
scroll to position [1621, 0]
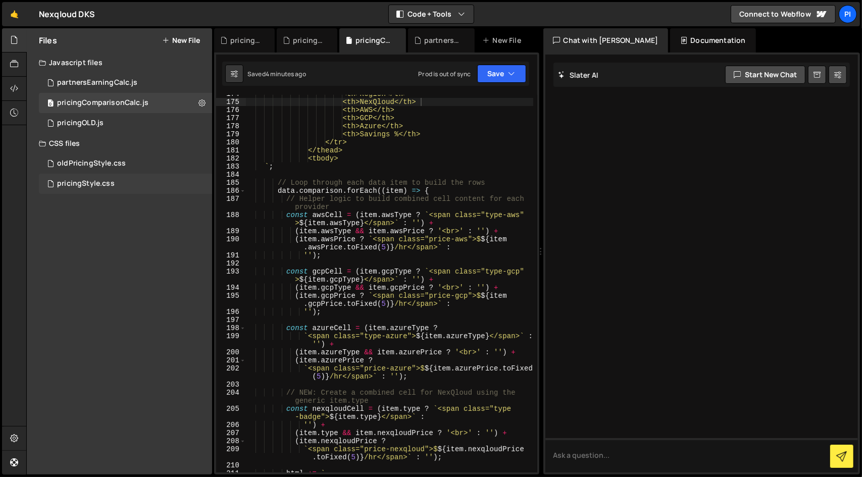
click at [101, 185] on div "pricingStyle.css" at bounding box center [86, 183] width 58 height 9
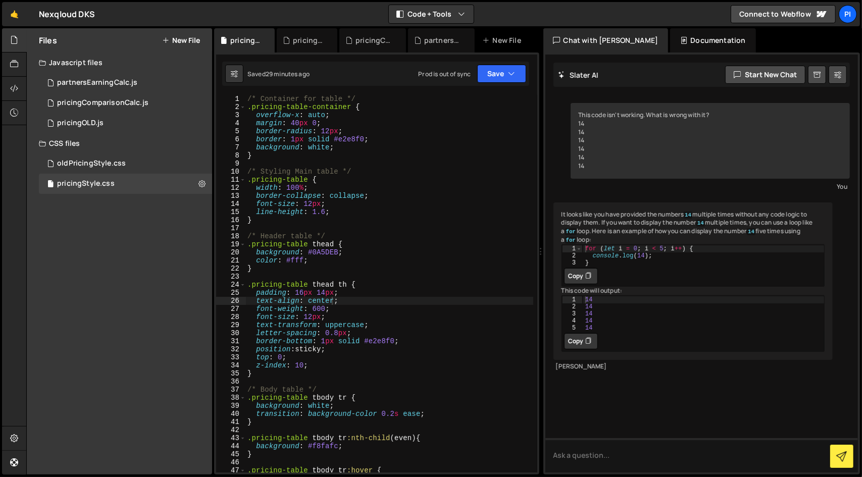
type textarea "line-height: 1.6;"
click at [342, 211] on div "/* Container for table */ .pricing-table-container { overflow-x : auto ; margin…" at bounding box center [389, 292] width 288 height 394
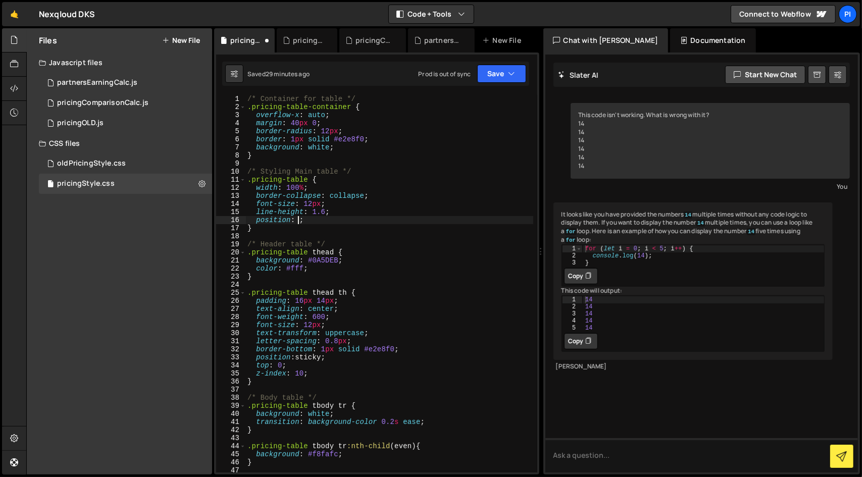
scroll to position [0, 4]
click at [374, 269] on div "/* Container for table */ .pricing-table-container { overflow-x : auto ; margin…" at bounding box center [389, 292] width 288 height 394
type textarea "color: #fff;"
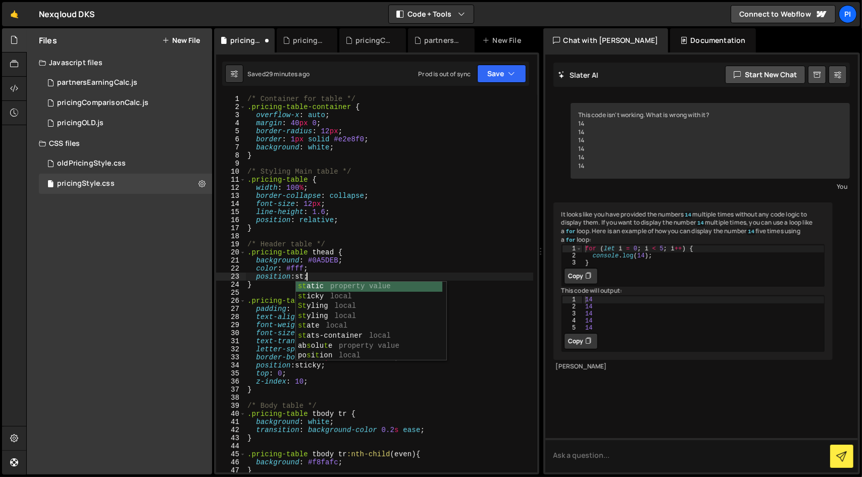
scroll to position [0, 4]
type textarea "position: sticky;"
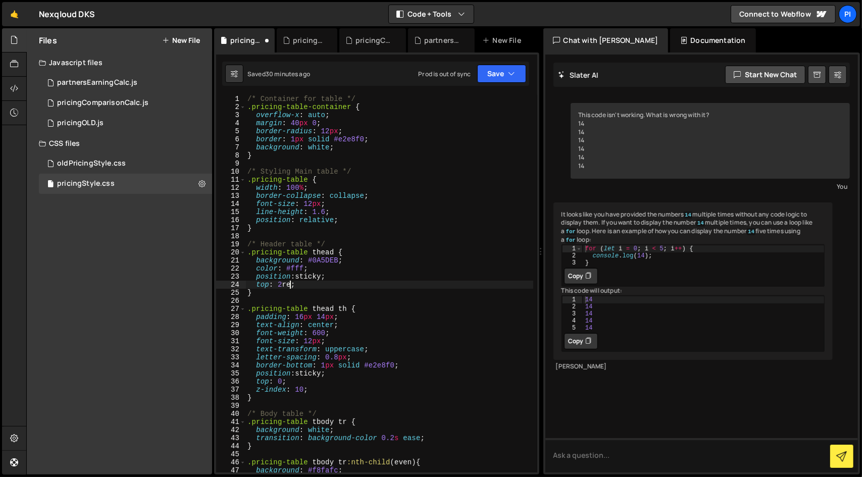
scroll to position [0, 3]
click at [367, 275] on div "/* Container for table */ .pricing-table-container { overflow-x : auto ; margin…" at bounding box center [389, 292] width 288 height 394
drag, startPoint x: 352, startPoint y: 286, endPoint x: 363, endPoint y: 271, distance: 19.5
click at [363, 271] on div "/* Container for table */ .pricing-table-container { overflow-x : auto ; margin…" at bounding box center [389, 292] width 288 height 394
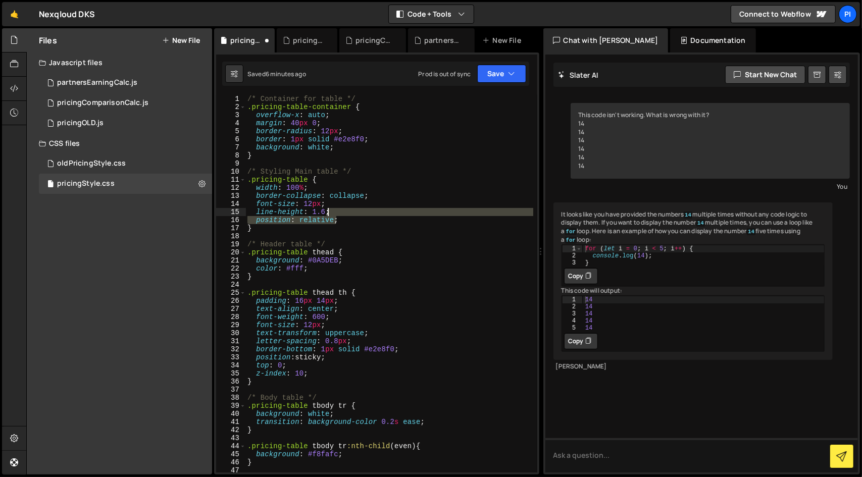
drag, startPoint x: 374, startPoint y: 223, endPoint x: 380, endPoint y: 214, distance: 10.5
click at [380, 214] on div "/* Container for table */ .pricing-table-container { overflow-x : auto ; margin…" at bounding box center [389, 292] width 288 height 394
type textarea "line-height: 1.6;"
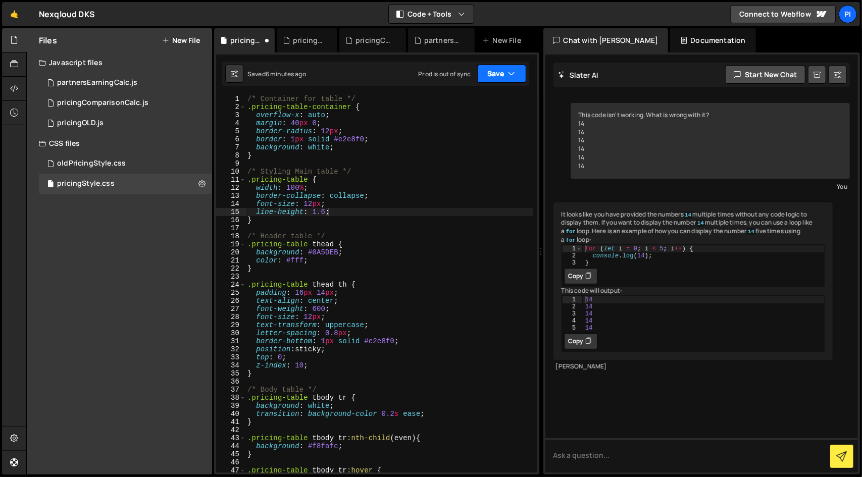
click at [493, 74] on button "Save" at bounding box center [501, 74] width 49 height 18
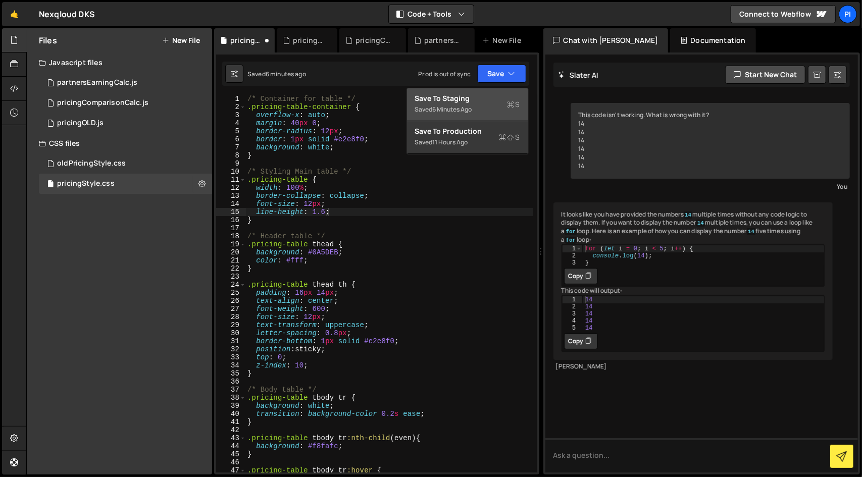
click at [466, 96] on div "Save to Staging S" at bounding box center [467, 98] width 105 height 10
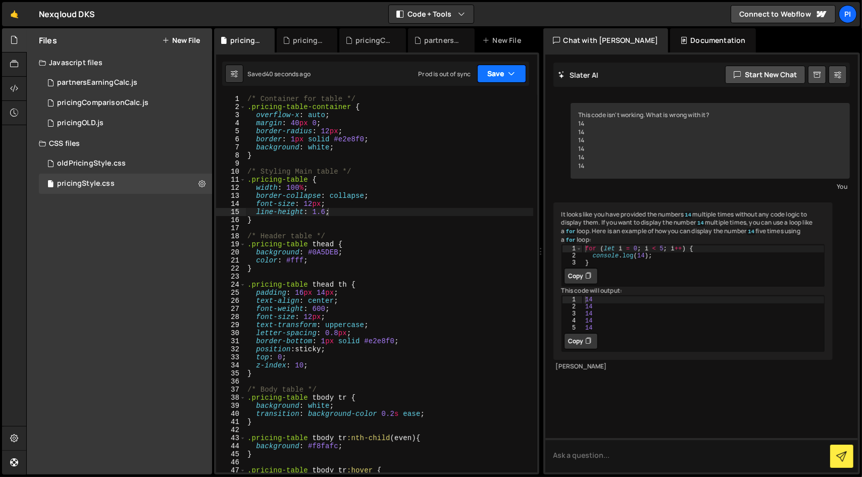
click at [490, 82] on button "Save" at bounding box center [501, 74] width 49 height 18
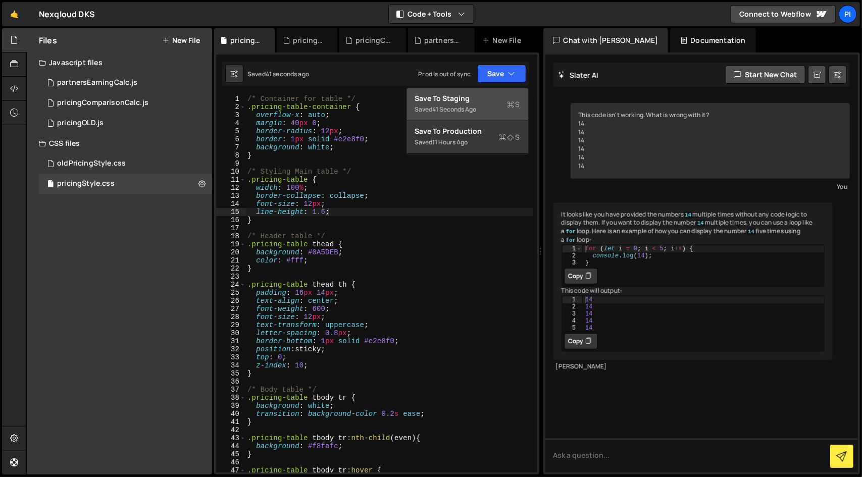
click at [486, 95] on div "Save to Staging S" at bounding box center [467, 98] width 105 height 10
